Goal: Information Seeking & Learning: Find specific fact

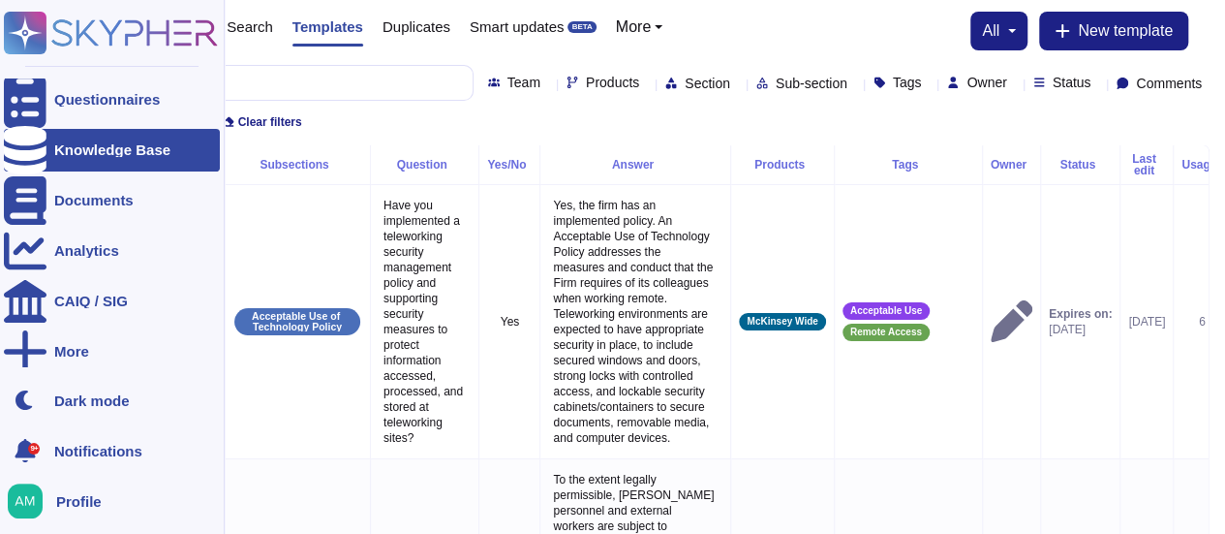
click at [68, 150] on div "Knowledge Base" at bounding box center [112, 149] width 116 height 15
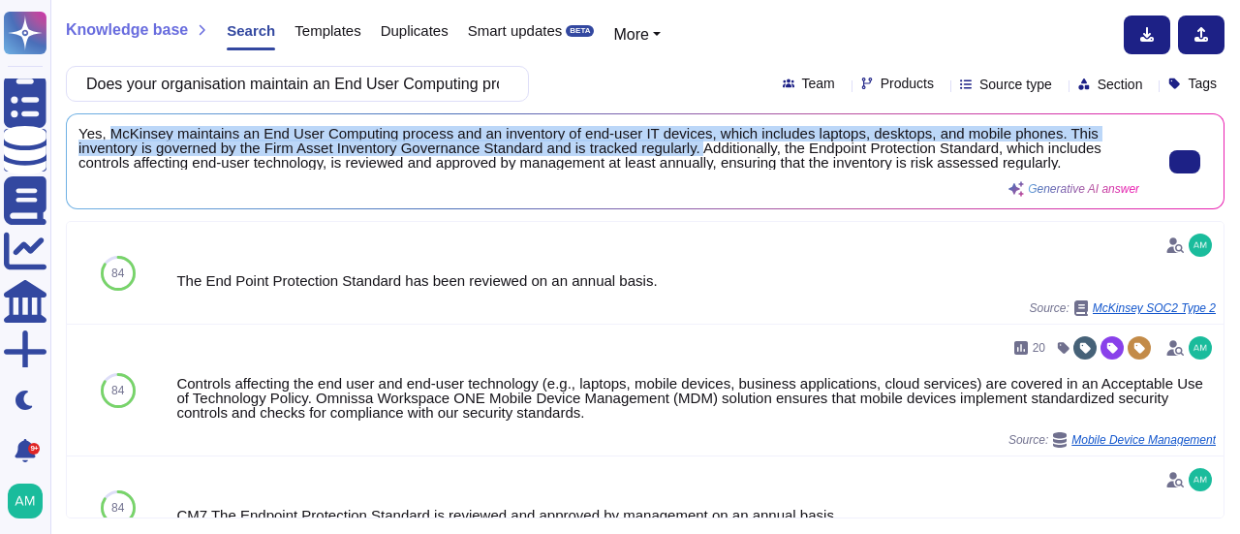
drag, startPoint x: 699, startPoint y: 146, endPoint x: 111, endPoint y: 132, distance: 588.0
click at [111, 132] on span "Yes, McKinsey maintains an End User Computing process and an inventory of end-u…" at bounding box center [608, 148] width 1060 height 44
copy span "McKinsey maintains an End User Computing process and an inventory of end-user I…"
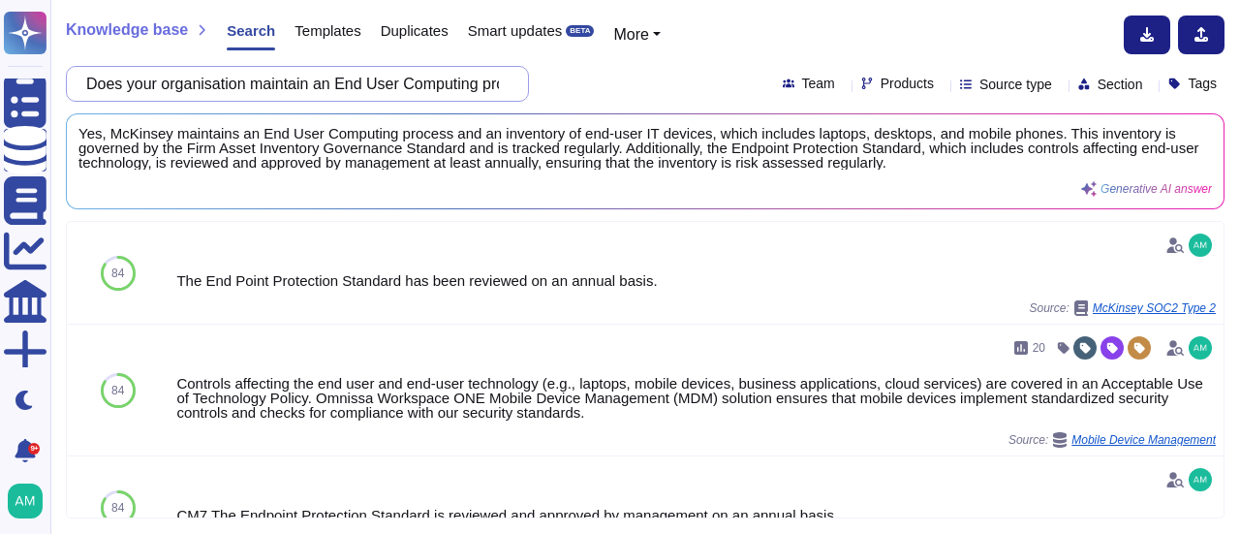
click at [363, 88] on input "Does your organisation maintain an End User Computing process and (EUC) invento…" at bounding box center [293, 84] width 432 height 34
paste input "have an established security risk management program that effectively evaluates…"
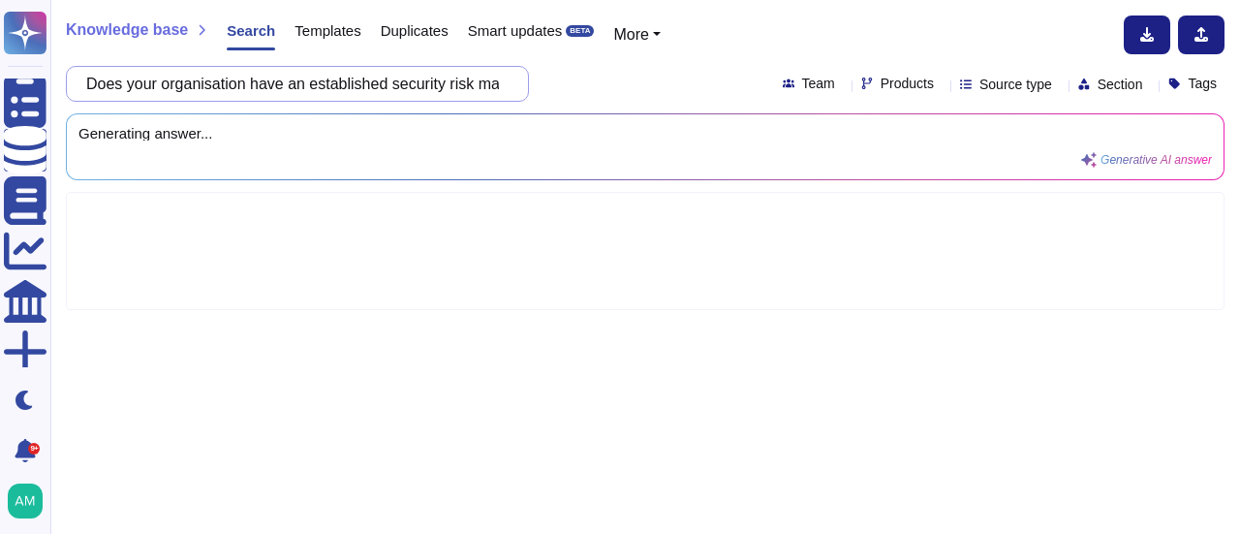
scroll to position [0, 975]
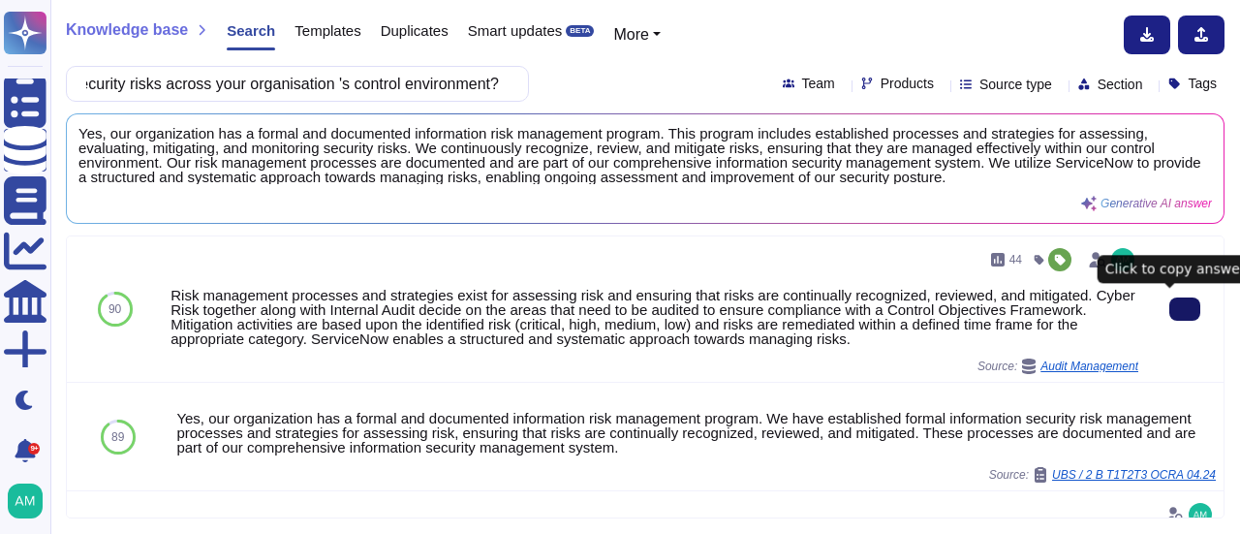
type input "Does your organisation have an established security risk management program tha…"
